Goal: Information Seeking & Learning: Learn about a topic

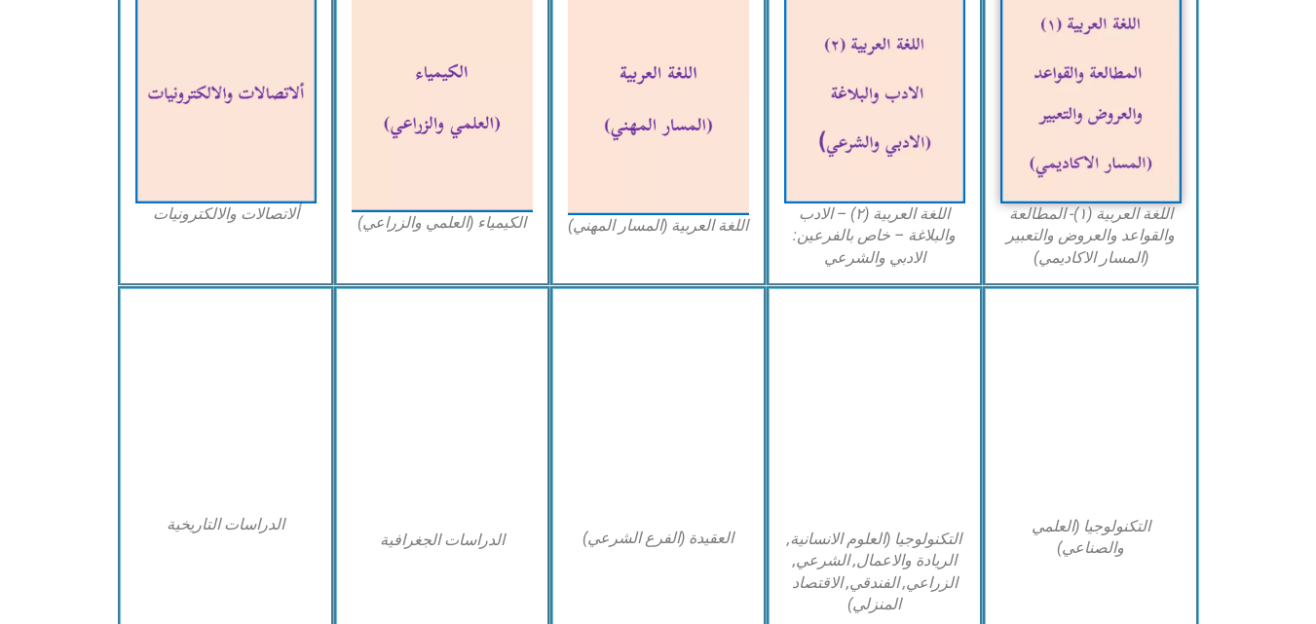
scroll to position [740, 0]
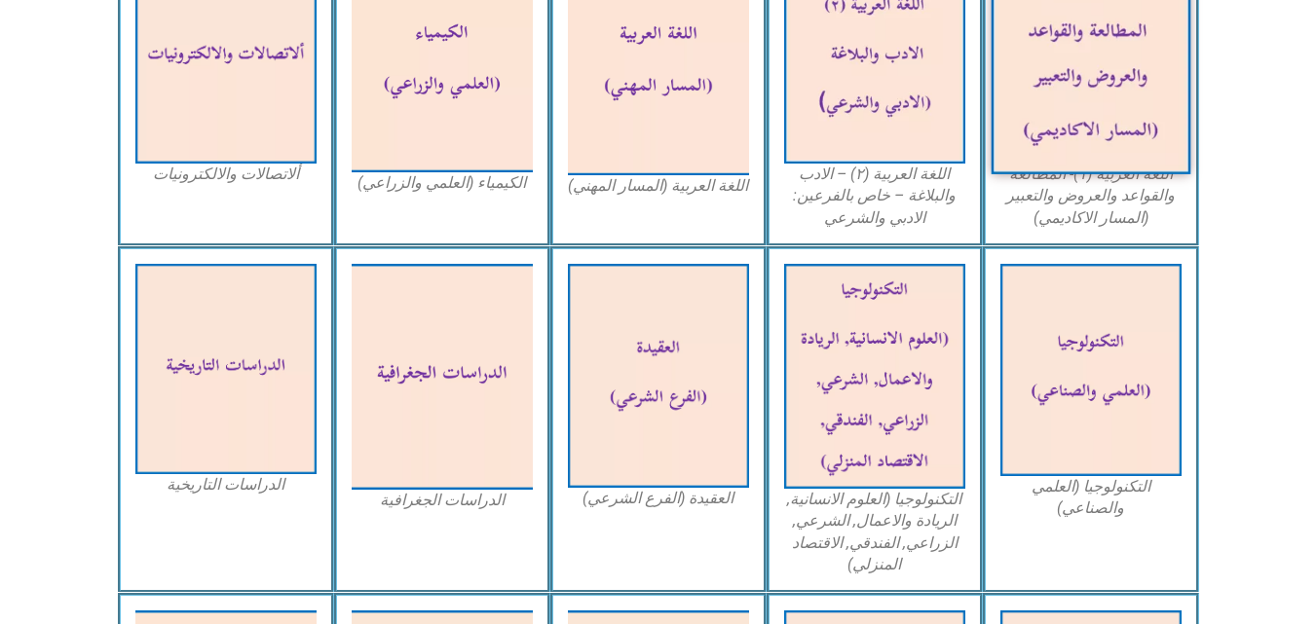
click at [1060, 130] on img at bounding box center [1090, 58] width 200 height 234
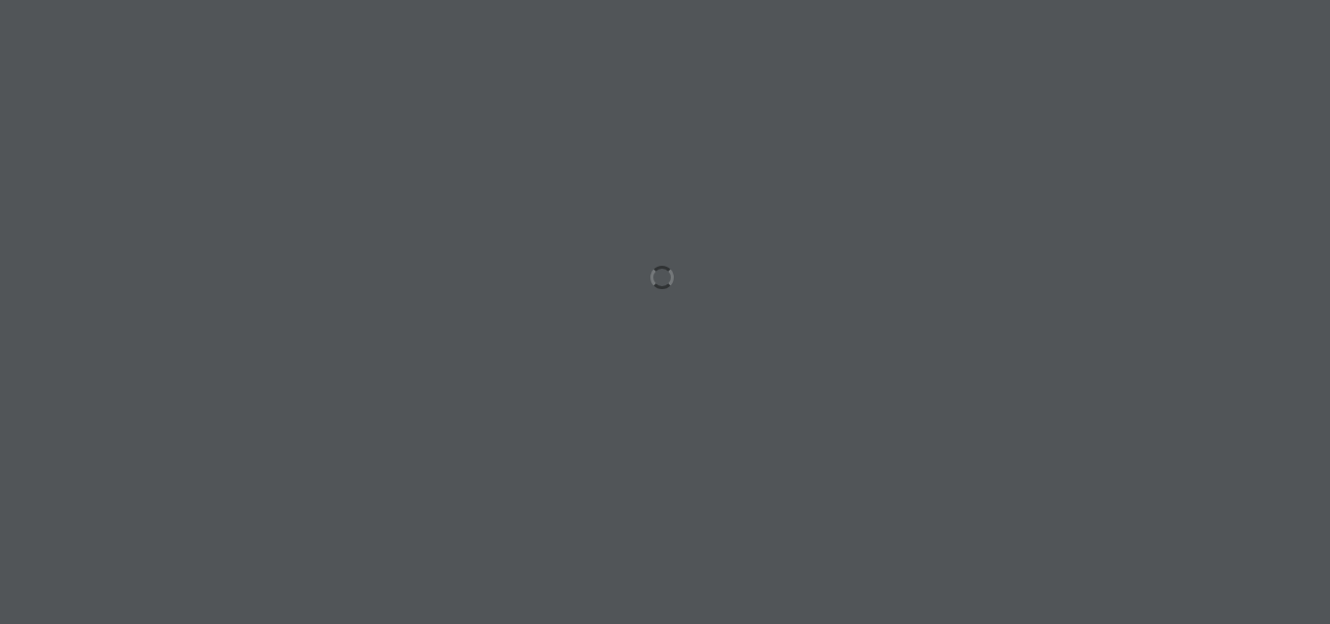
click at [423, 157] on div at bounding box center [665, 312] width 1330 height 624
click at [237, 242] on div at bounding box center [665, 312] width 1330 height 624
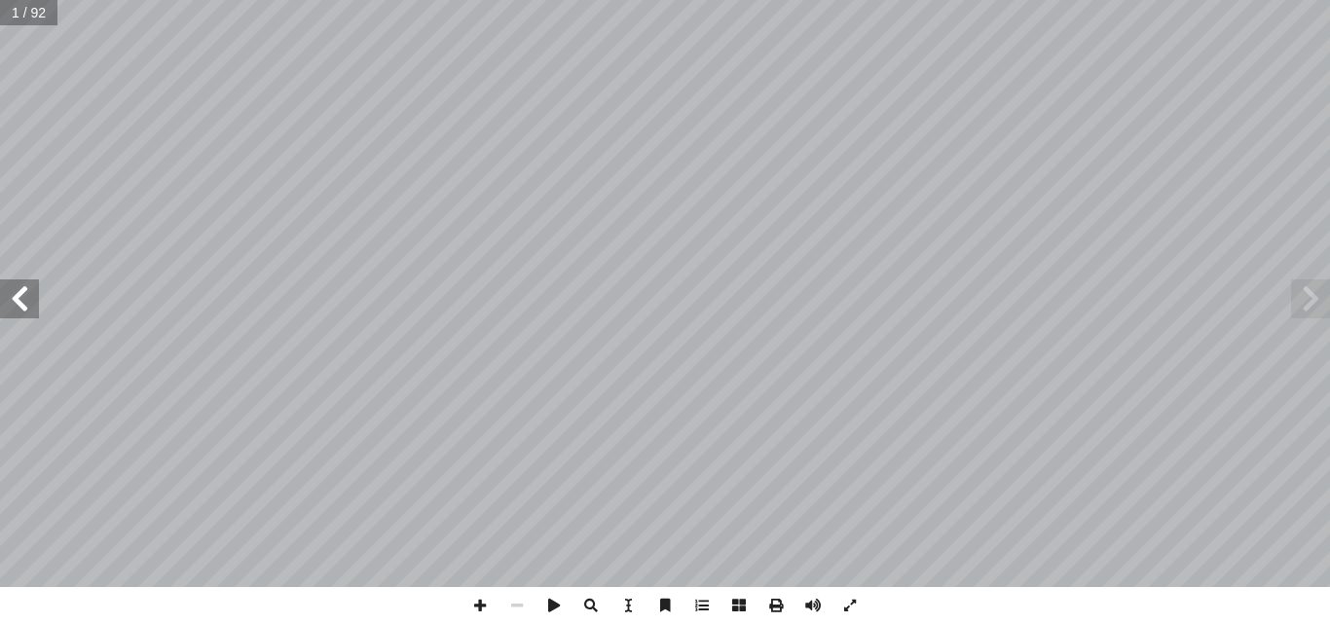
click at [28, 297] on span at bounding box center [19, 298] width 39 height 39
click at [27, 296] on span at bounding box center [19, 298] width 39 height 39
click at [27, 297] on span at bounding box center [19, 298] width 39 height 39
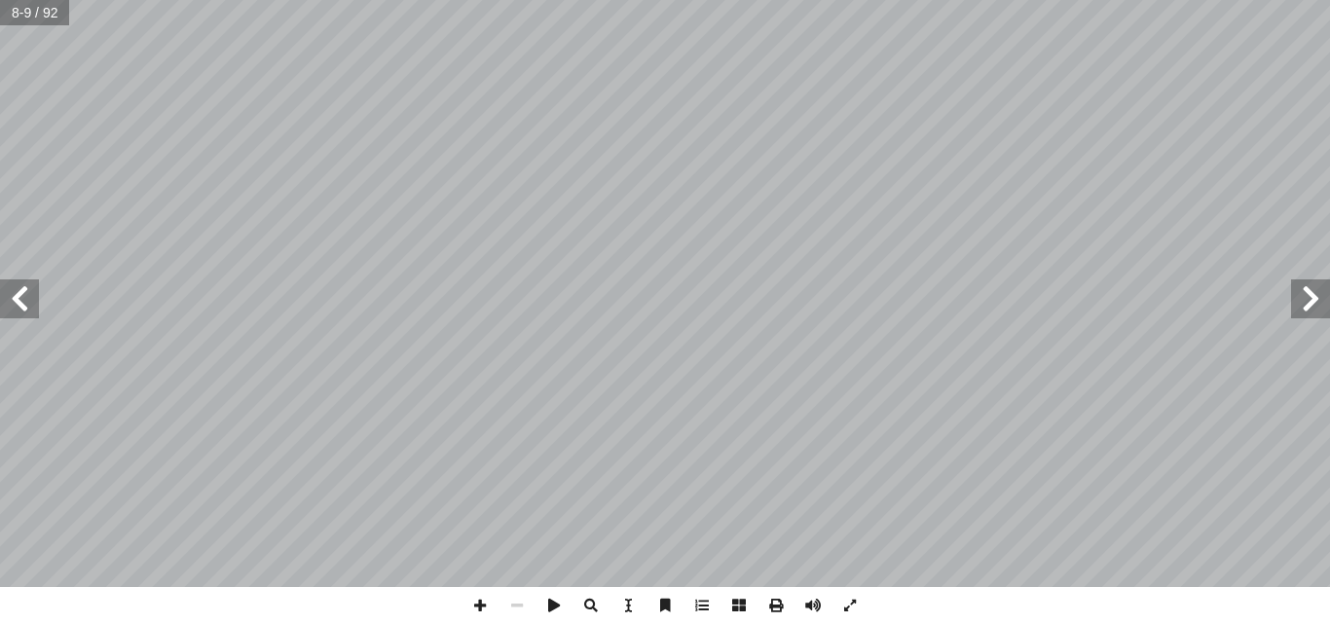
click at [28, 300] on span at bounding box center [19, 298] width 39 height 39
click at [31, 292] on span at bounding box center [19, 298] width 39 height 39
click at [31, 281] on span at bounding box center [19, 298] width 39 height 39
click at [31, 293] on span at bounding box center [19, 298] width 39 height 39
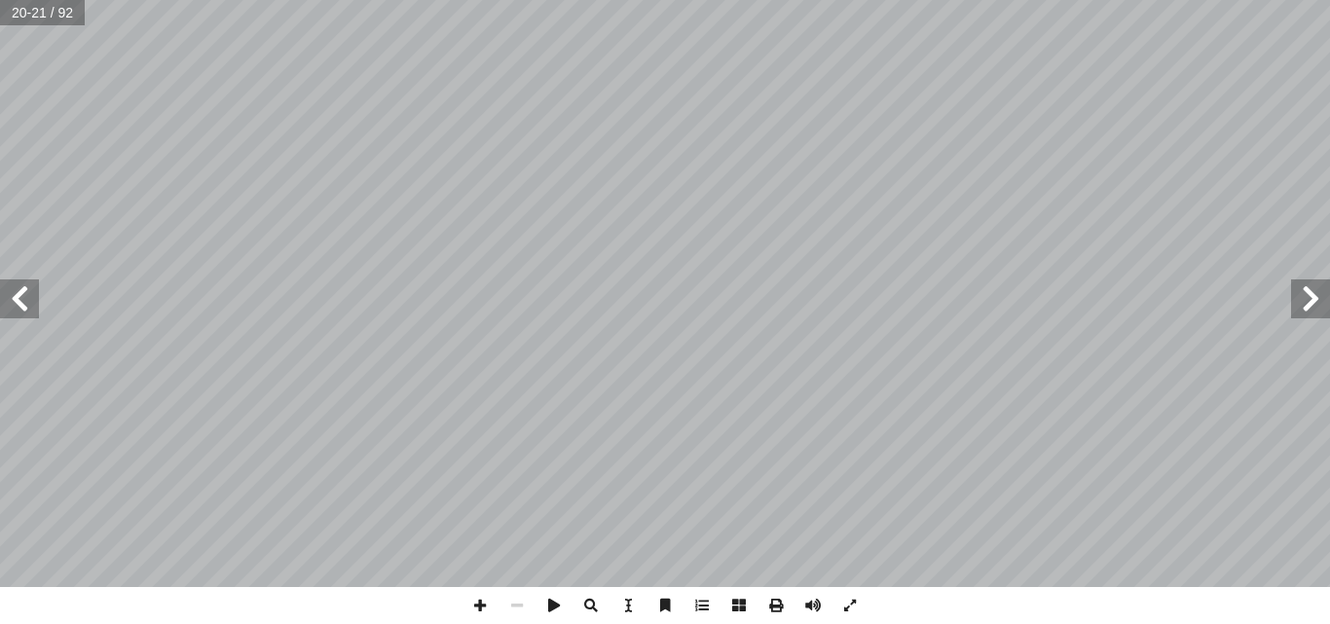
click at [31, 293] on span at bounding box center [19, 298] width 39 height 39
click at [31, 294] on span at bounding box center [19, 298] width 39 height 39
click at [543, 606] on span at bounding box center [554, 605] width 37 height 37
click at [521, 605] on span at bounding box center [517, 605] width 37 height 37
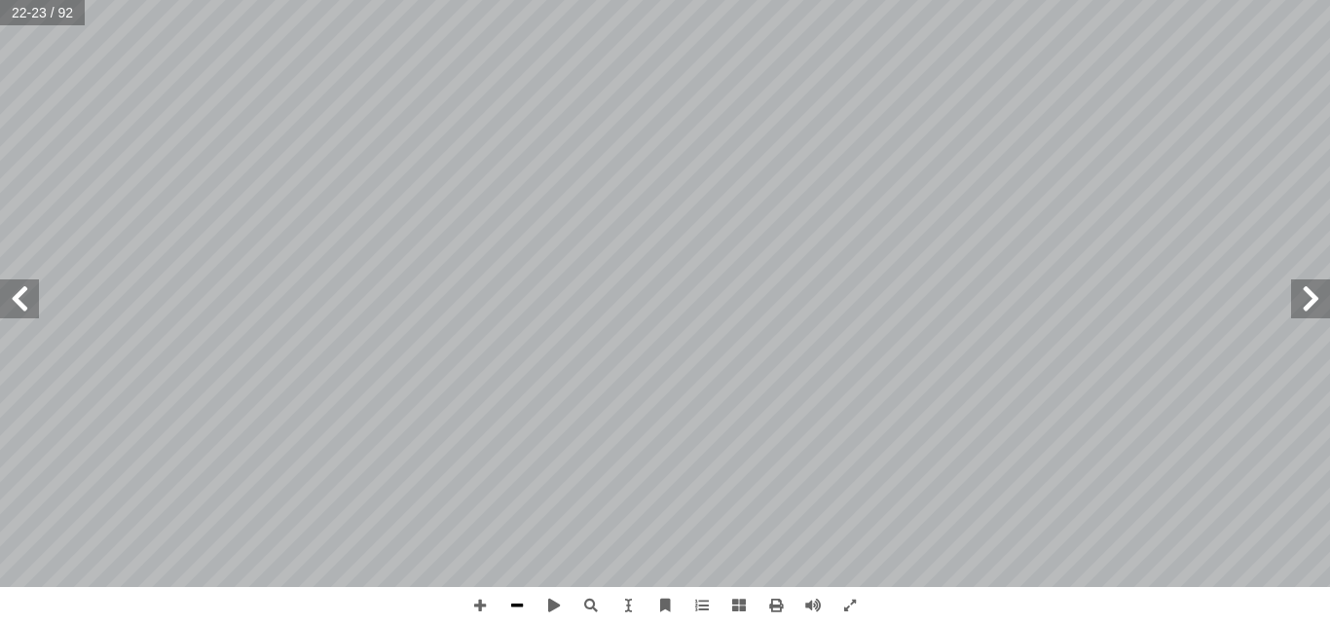
click at [520, 604] on span at bounding box center [517, 605] width 37 height 37
click at [19, 279] on span at bounding box center [19, 298] width 39 height 39
click at [19, 281] on span at bounding box center [19, 298] width 39 height 39
click at [1304, 306] on span at bounding box center [1310, 298] width 39 height 39
click at [6, 306] on span at bounding box center [19, 298] width 39 height 39
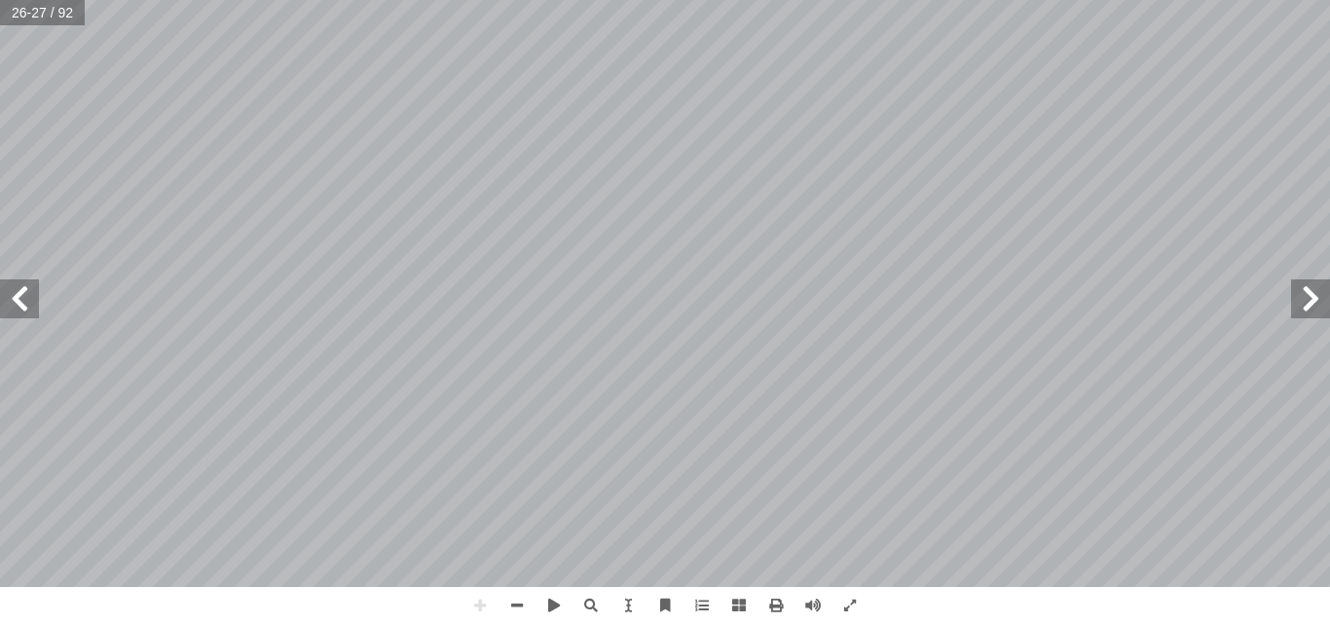
click at [1315, 305] on span at bounding box center [1310, 298] width 39 height 39
click at [26, 308] on span at bounding box center [19, 298] width 39 height 39
click at [1302, 305] on span at bounding box center [1310, 298] width 39 height 39
click at [12, 297] on span at bounding box center [19, 298] width 39 height 39
click at [1319, 293] on span at bounding box center [1310, 298] width 39 height 39
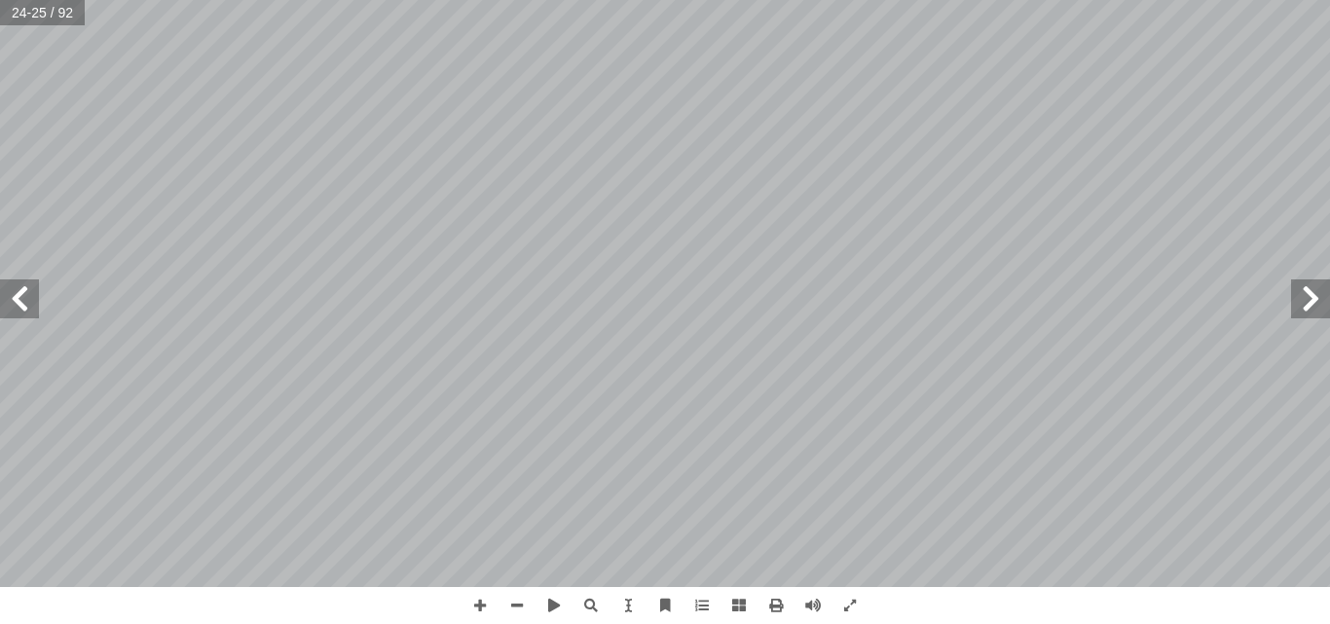
click at [25, 287] on span at bounding box center [19, 298] width 39 height 39
click at [1318, 305] on span at bounding box center [1310, 298] width 39 height 39
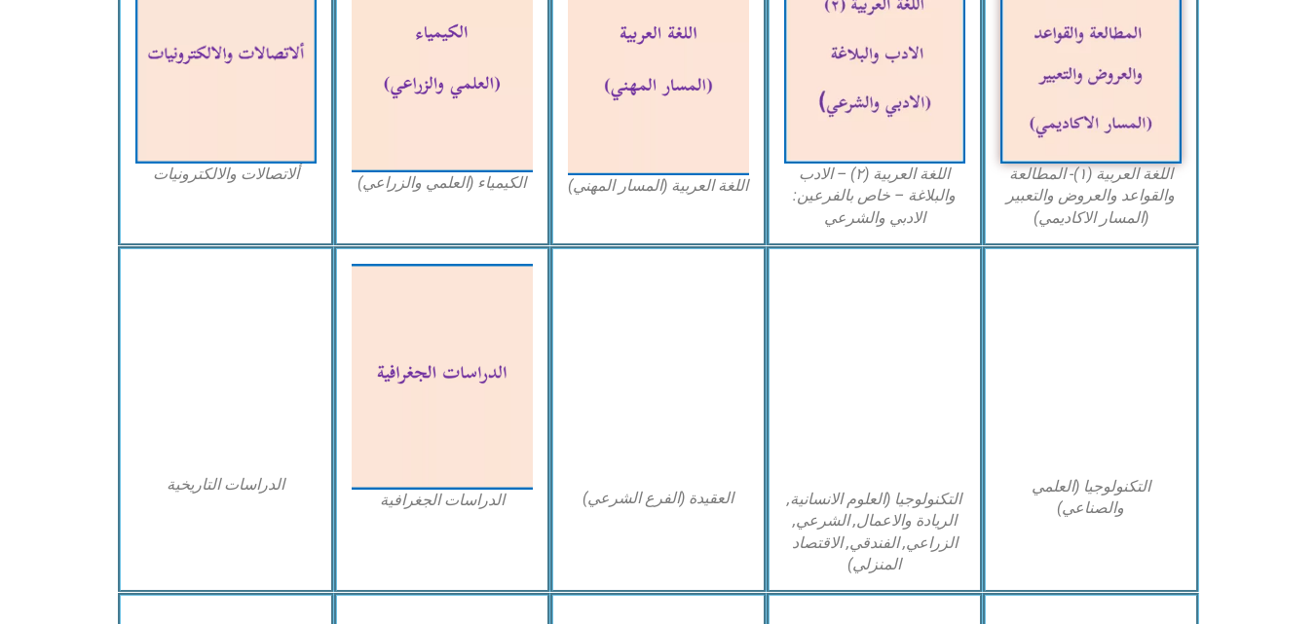
scroll to position [740, 0]
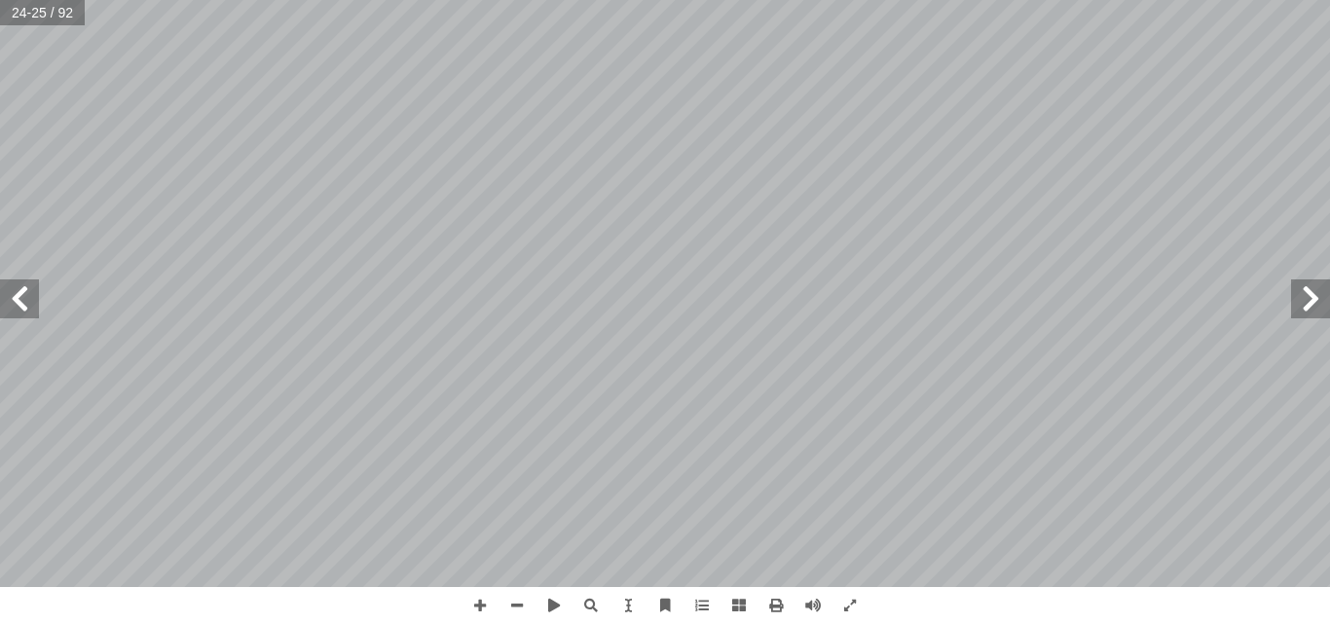
click at [30, 289] on span at bounding box center [19, 298] width 39 height 39
click at [20, 305] on span at bounding box center [19, 298] width 39 height 39
click at [1316, 290] on span at bounding box center [1310, 298] width 39 height 39
click at [1300, 307] on span at bounding box center [1310, 298] width 39 height 39
click at [9, 296] on span at bounding box center [19, 298] width 39 height 39
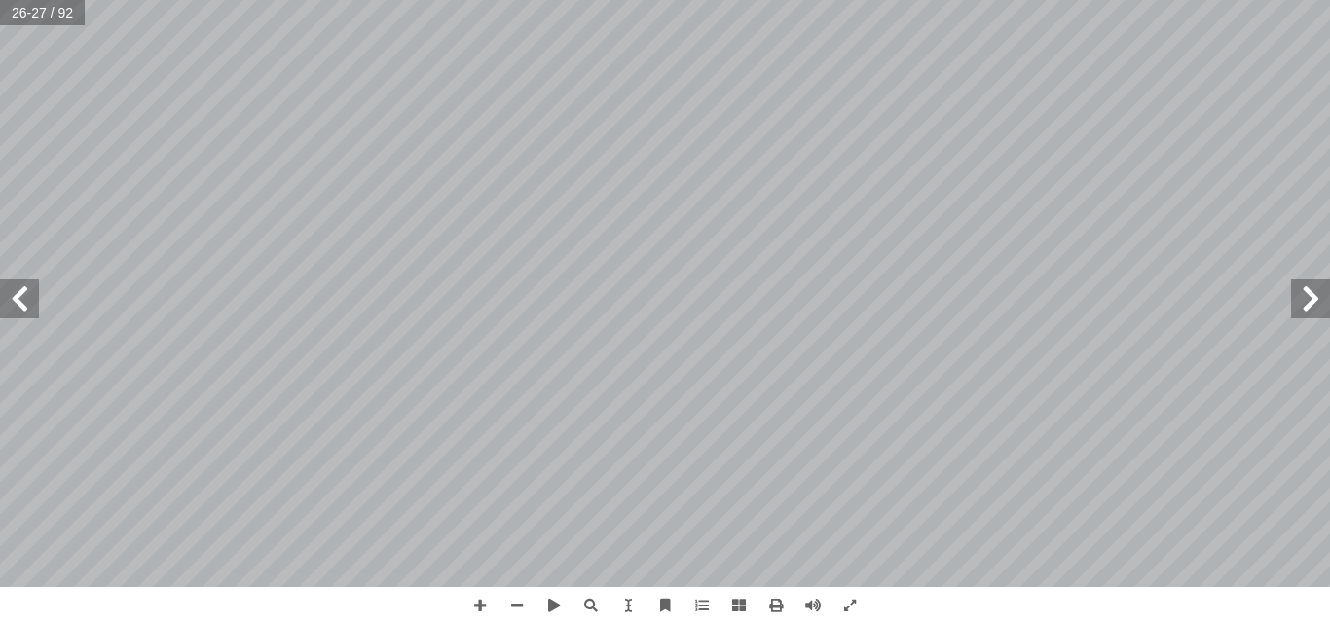
click at [1297, 302] on span at bounding box center [1310, 298] width 39 height 39
